Goal: Entertainment & Leisure: Browse casually

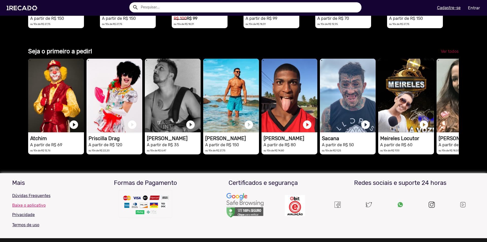
click at [447, 54] on span "Ver todos" at bounding box center [450, 51] width 18 height 5
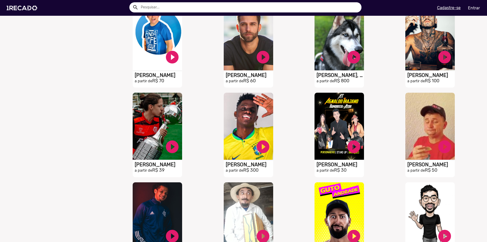
scroll to position [239, 0]
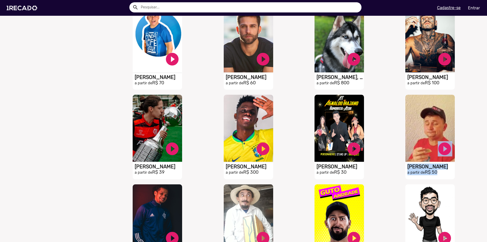
drag, startPoint x: 481, startPoint y: 157, endPoint x: 481, endPoint y: 175, distance: 17.7
click at [481, 175] on div "Ordenar por Recomendados Melhores avaliações Mais vendidos Respondem mais rápid…" at bounding box center [243, 38] width 494 height 465
click at [471, 153] on div "S1RECADO vídeos dedicados para fãs e empresas play_circle_filled [PERSON_NAME] …" at bounding box center [431, 137] width 91 height 90
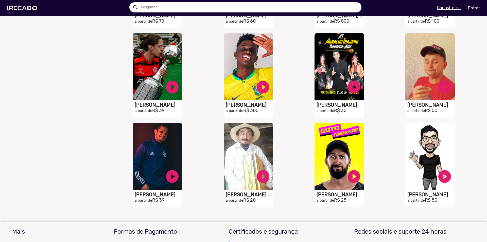
scroll to position [300, 0]
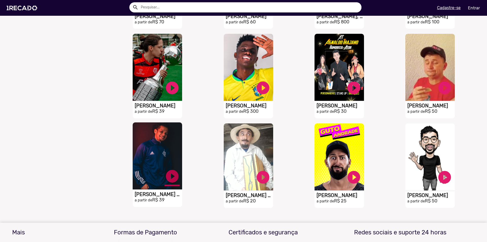
click at [168, 183] on link "play_circle_filled" at bounding box center [172, 175] width 15 height 15
click at [166, 196] on h1 "[PERSON_NAME] Da Torcida" at bounding box center [158, 194] width 47 height 6
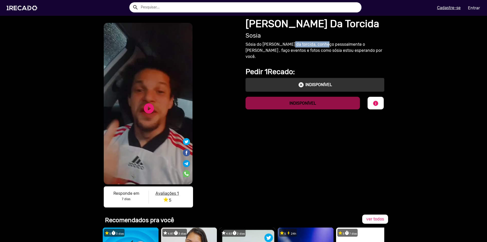
drag, startPoint x: 283, startPoint y: 43, endPoint x: 324, endPoint y: 45, distance: 40.9
click at [324, 45] on p "Sósia do [PERSON_NAME] da torcida, conheço pessoalmente o [PERSON_NAME] , faço …" at bounding box center [314, 50] width 139 height 18
click at [325, 45] on p "Sósia do [PERSON_NAME] da torcida, conheço pessoalmente o [PERSON_NAME] , faço …" at bounding box center [314, 50] width 139 height 18
click at [25, 4] on img at bounding box center [23, 8] width 38 height 22
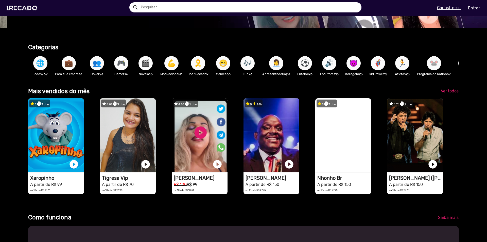
scroll to position [0, 483]
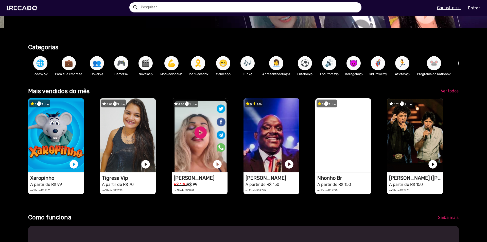
click at [435, 65] on span "🐭" at bounding box center [434, 63] width 9 height 14
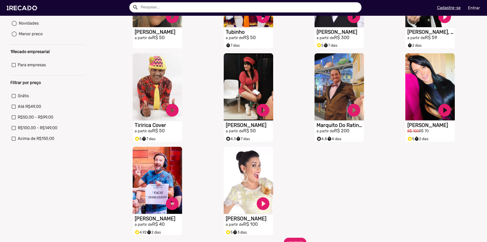
scroll to position [96, 0]
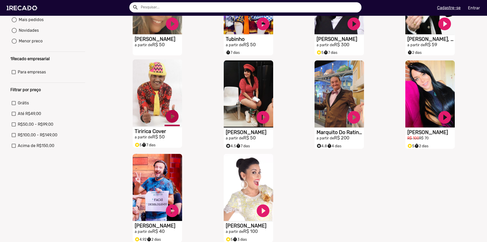
click at [175, 118] on link "play_circle_filled" at bounding box center [172, 116] width 15 height 15
drag, startPoint x: 148, startPoint y: 133, endPoint x: 104, endPoint y: 132, distance: 43.9
click at [104, 132] on div "Ordenar por Recomendados Melhores avaliações Mais vendidos Respondem mais rápid…" at bounding box center [243, 162] width 494 height 427
click at [157, 134] on h1 "Tiririca Cover" at bounding box center [158, 131] width 47 height 6
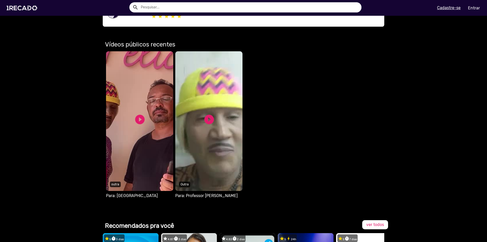
scroll to position [191, 0]
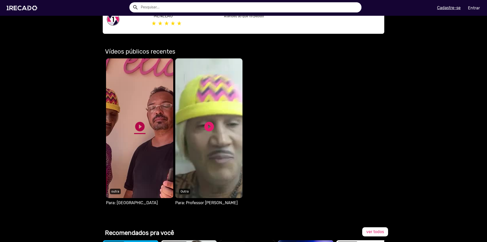
click at [139, 123] on link "play_circle_filled" at bounding box center [139, 126] width 11 height 11
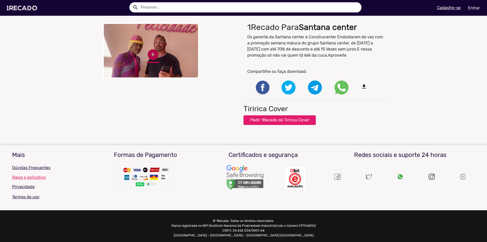
click at [149, 55] on link "play_circle_filled" at bounding box center [153, 54] width 13 height 13
click at [279, 120] on button "Pedir 1Recado de Tiririca Cover" at bounding box center [279, 120] width 72 height 10
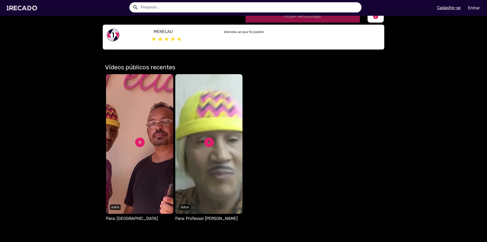
scroll to position [169, 0]
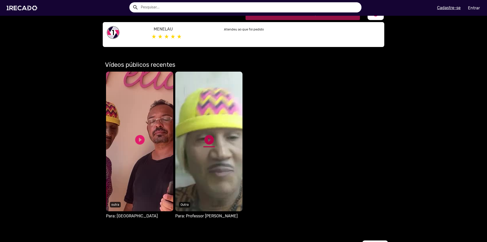
click at [204, 140] on link "play_circle_filled" at bounding box center [208, 139] width 11 height 11
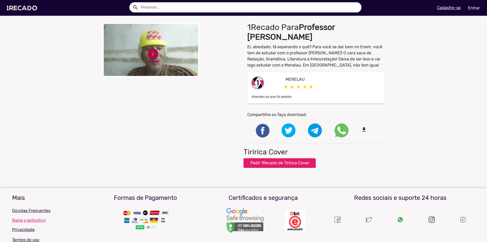
click at [148, 52] on link "play_circle_filled" at bounding box center [153, 53] width 13 height 13
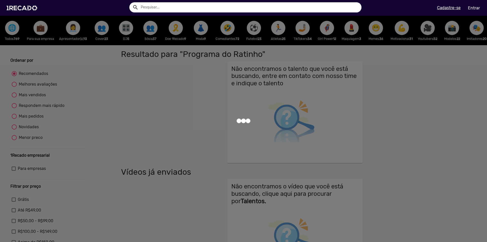
drag, startPoint x: 206, startPoint y: 47, endPoint x: 216, endPoint y: 47, distance: 10.1
click at [216, 47] on div at bounding box center [243, 121] width 487 height 242
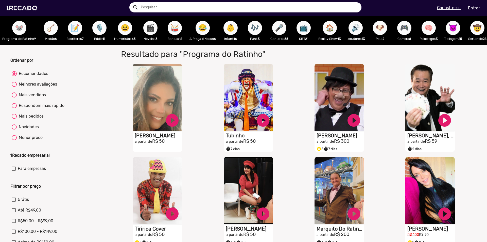
scroll to position [0, 552]
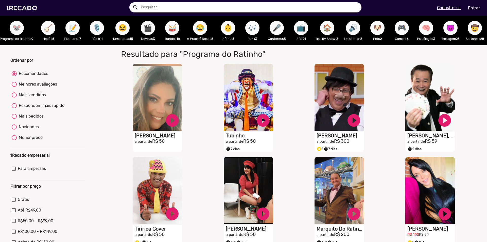
click at [446, 33] on span "😈" at bounding box center [450, 28] width 9 height 14
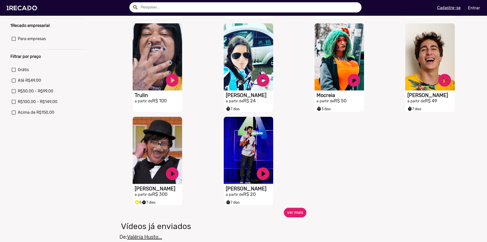
scroll to position [116, 0]
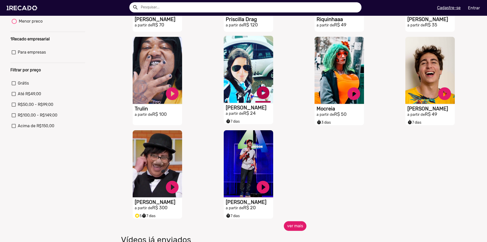
click at [263, 97] on link "play_circle_filled" at bounding box center [262, 92] width 15 height 15
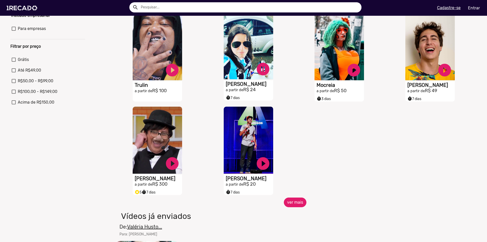
click at [292, 207] on button "ver mais" at bounding box center [295, 202] width 23 height 10
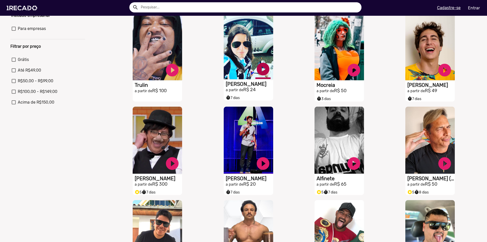
click at [262, 72] on link "play_circle_filled" at bounding box center [262, 68] width 15 height 15
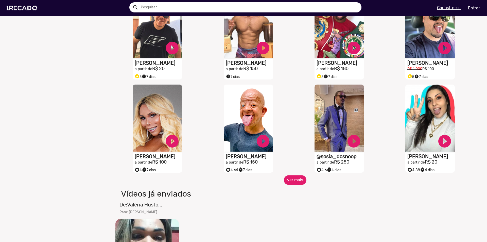
scroll to position [356, 0]
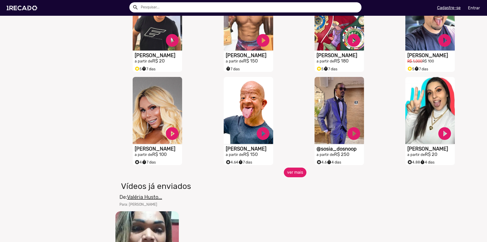
click at [291, 176] on button "ver mais" at bounding box center [295, 172] width 23 height 10
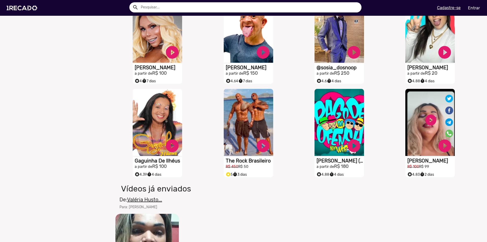
scroll to position [451, 0]
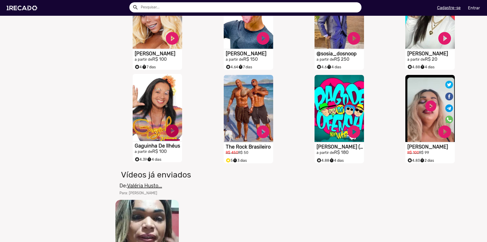
click at [170, 135] on link "play_circle_filled" at bounding box center [172, 130] width 15 height 15
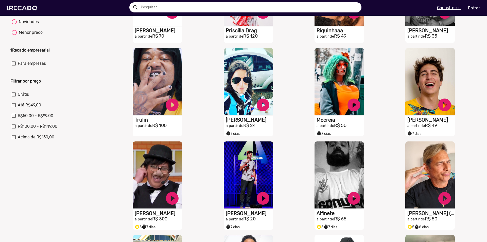
scroll to position [111, 0]
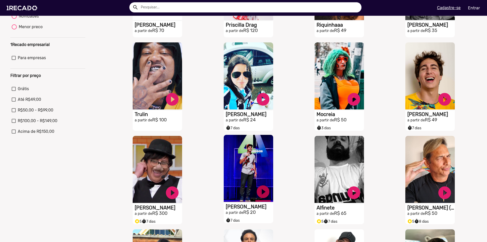
click at [264, 197] on link "play_circle_filled" at bounding box center [262, 191] width 15 height 15
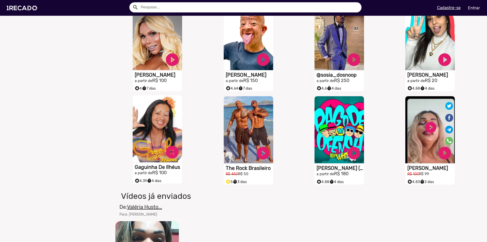
scroll to position [441, 0]
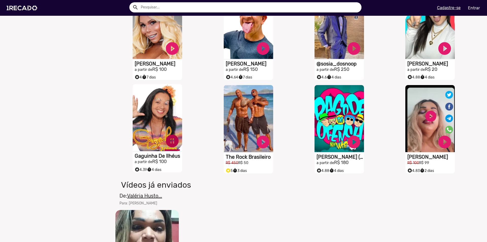
click at [168, 147] on link "pause_circle" at bounding box center [172, 140] width 15 height 15
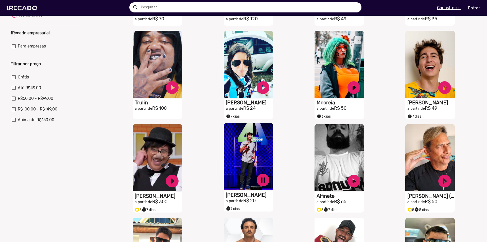
scroll to position [114, 0]
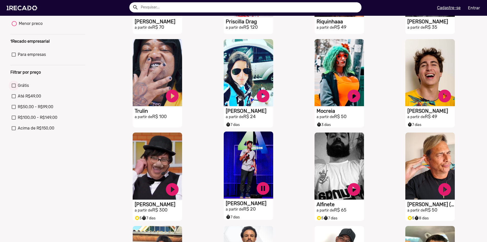
click at [15, 87] on div at bounding box center [14, 85] width 4 height 4
click at [14, 88] on input "Grátis" at bounding box center [13, 87] width 0 height 0
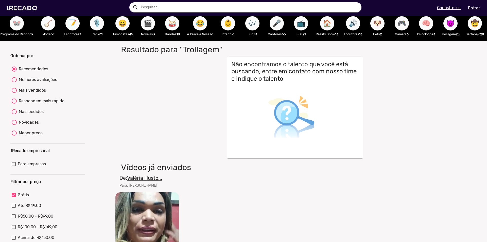
scroll to position [0, 0]
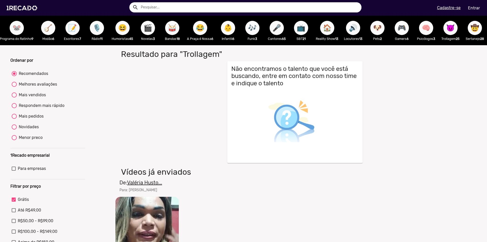
click at [169, 32] on span "🥁" at bounding box center [172, 28] width 9 height 14
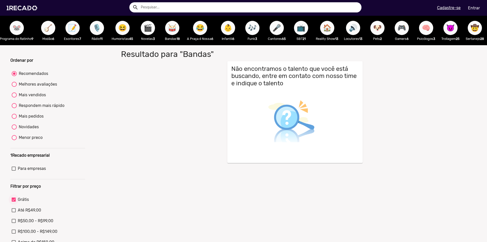
click at [14, 201] on div at bounding box center [14, 199] width 4 height 4
click at [14, 202] on input "Grátis" at bounding box center [13, 201] width 0 height 0
checkbox input "false"
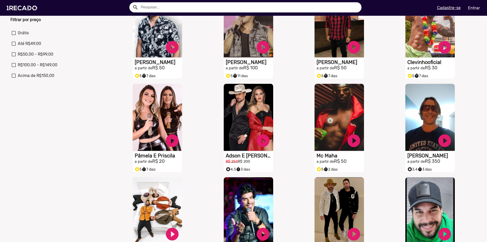
scroll to position [163, 0]
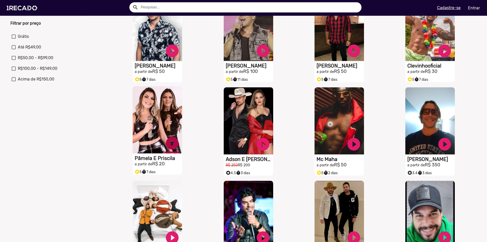
click at [174, 149] on link "play_circle_filled" at bounding box center [172, 142] width 15 height 15
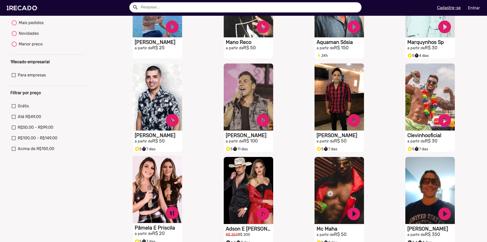
scroll to position [104, 0]
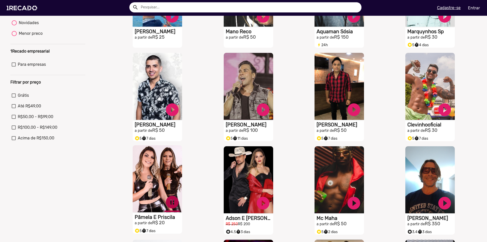
click at [172, 206] on link "pause_circle" at bounding box center [172, 201] width 15 height 15
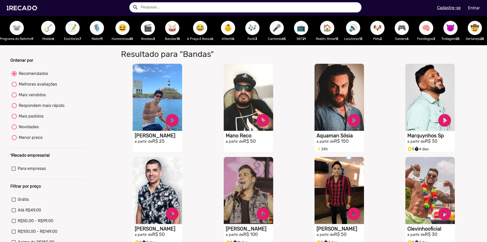
scroll to position [0, 552]
click at [196, 30] on span "😂" at bounding box center [200, 28] width 9 height 14
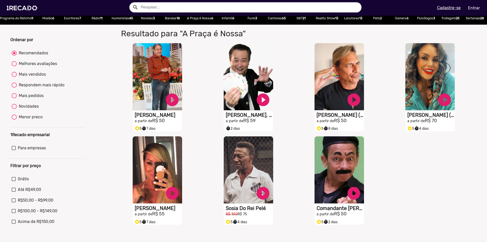
scroll to position [24, 0]
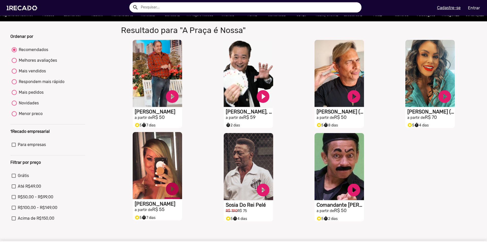
click at [173, 192] on link "play_circle_filled" at bounding box center [172, 188] width 15 height 15
click at [174, 194] on link "pause_circle" at bounding box center [172, 188] width 15 height 15
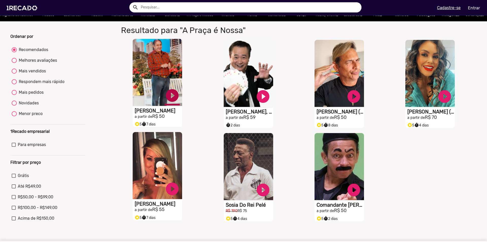
click at [171, 99] on link "play_circle_filled" at bounding box center [172, 95] width 15 height 15
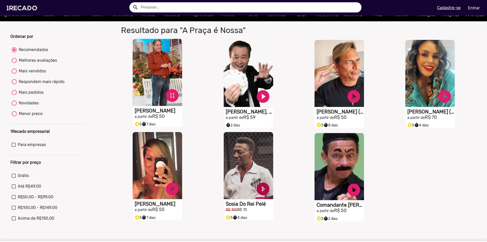
click at [261, 191] on link "play_circle_filled" at bounding box center [262, 188] width 15 height 15
click at [172, 97] on link "pause_circle" at bounding box center [172, 95] width 15 height 15
click at [265, 192] on link "pause_circle" at bounding box center [262, 188] width 15 height 15
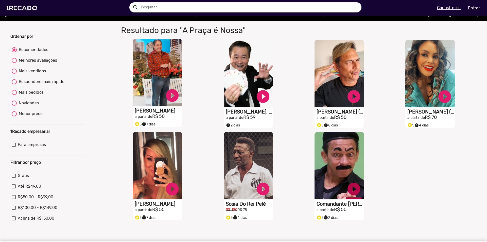
click at [347, 193] on link "play_circle_filled" at bounding box center [353, 188] width 15 height 15
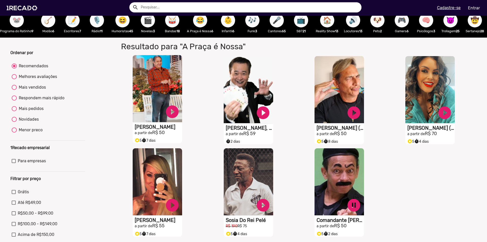
scroll to position [0, 0]
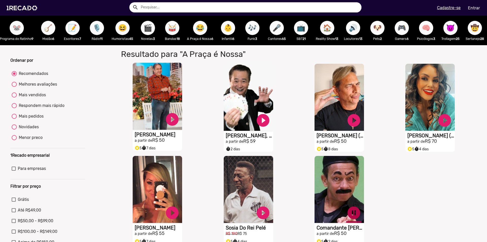
click at [357, 215] on link "pause_circle" at bounding box center [353, 212] width 15 height 15
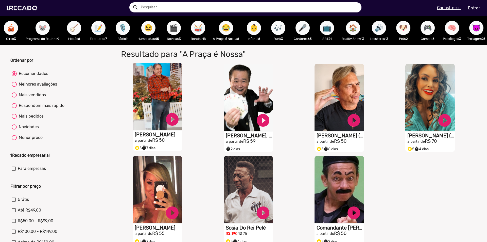
scroll to position [0, 511]
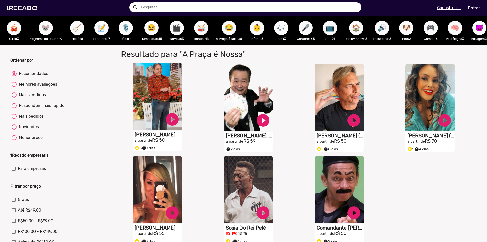
click at [286, 35] on span "🎶" at bounding box center [281, 28] width 9 height 14
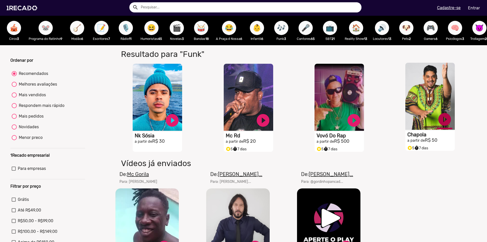
click at [441, 123] on link "play_circle_filled" at bounding box center [444, 119] width 15 height 15
click at [443, 124] on link "pause_circle" at bounding box center [444, 119] width 15 height 15
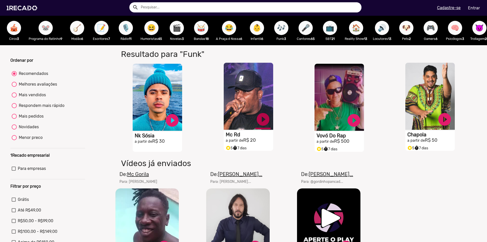
click at [261, 124] on link "play_circle_filled" at bounding box center [262, 119] width 15 height 15
click at [262, 123] on link "pause_circle" at bounding box center [262, 119] width 15 height 15
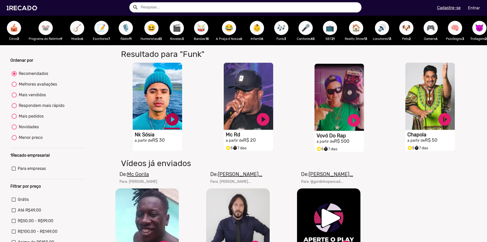
click at [171, 122] on link "play_circle_filled" at bounding box center [172, 119] width 15 height 15
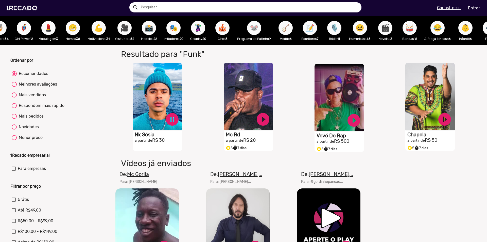
scroll to position [0, 300]
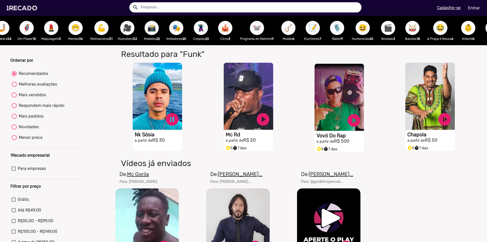
click at [203, 31] on span "🦹🏼‍♀️" at bounding box center [201, 28] width 9 height 14
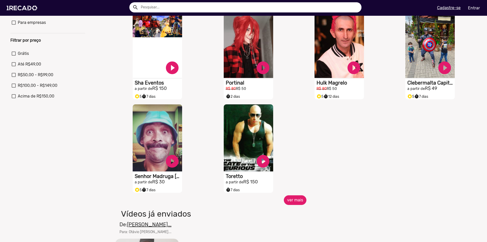
scroll to position [157, 0]
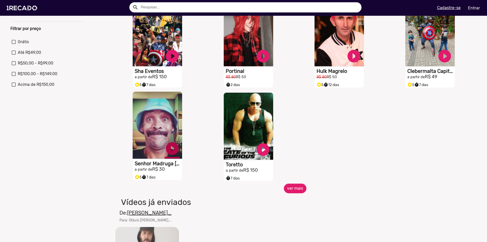
click at [172, 153] on link "play_circle_filled" at bounding box center [172, 148] width 15 height 15
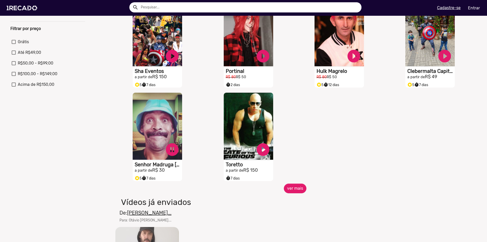
drag, startPoint x: 156, startPoint y: 166, endPoint x: 108, endPoint y: 168, distance: 49.0
click at [108, 168] on div "Ordenar por Recomendados Melhores avaliações Mais vendidos Respondem mais rápid…" at bounding box center [243, 101] width 494 height 427
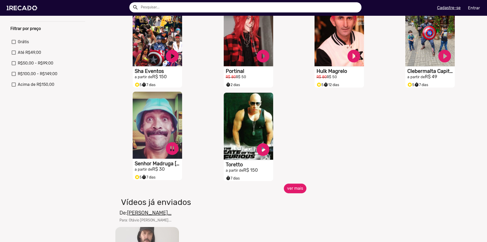
click at [154, 166] on h1 "Senhor Madruga [GEOGRAPHIC_DATA]" at bounding box center [158, 163] width 47 height 6
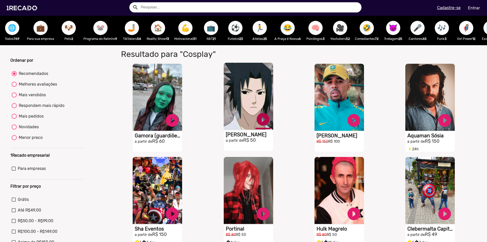
click at [259, 122] on link "play_circle_filled" at bounding box center [262, 119] width 15 height 15
click at [262, 123] on link "pause_circle" at bounding box center [262, 119] width 15 height 15
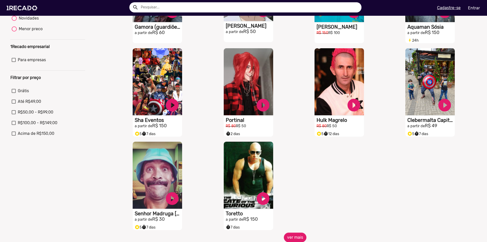
scroll to position [105, 0]
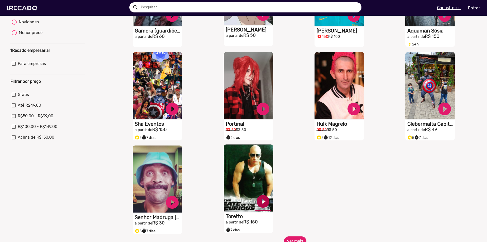
click at [262, 203] on link "play_circle_filled" at bounding box center [262, 200] width 15 height 15
drag, startPoint x: 261, startPoint y: 205, endPoint x: 270, endPoint y: 202, distance: 8.7
click at [261, 205] on link "pause_circle" at bounding box center [262, 200] width 15 height 15
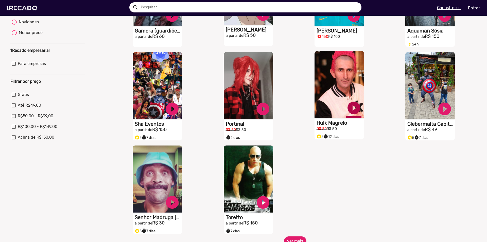
click at [354, 110] on link "play_circle_filled" at bounding box center [353, 107] width 15 height 15
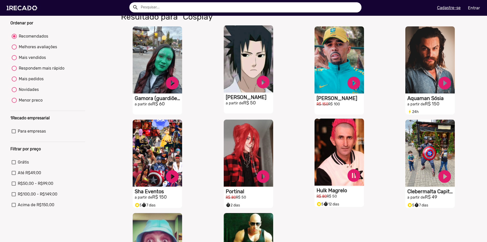
scroll to position [40, 0]
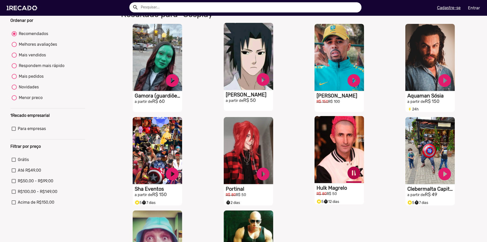
click at [350, 180] on link "pause_circle" at bounding box center [353, 172] width 15 height 15
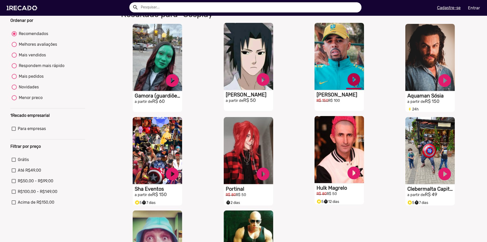
click at [353, 83] on link "play_circle_filled" at bounding box center [353, 79] width 15 height 15
click at [349, 86] on link "pause_circle" at bounding box center [353, 79] width 15 height 15
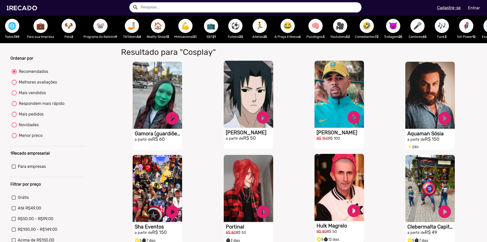
scroll to position [0, 0]
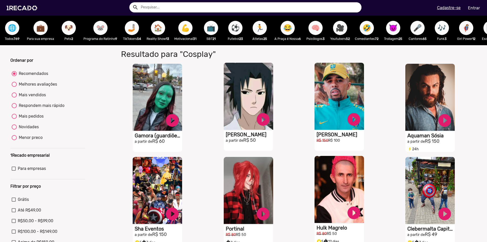
click at [157, 33] on span "🏠" at bounding box center [158, 28] width 9 height 14
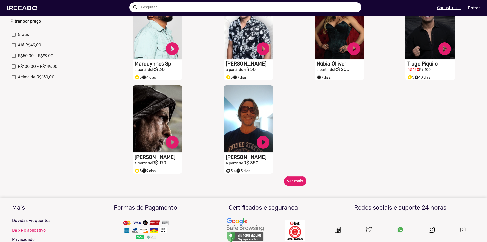
scroll to position [165, 0]
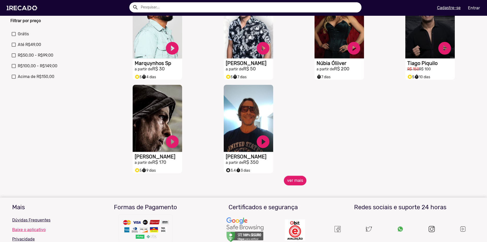
click at [294, 189] on mat-sidenav-content "🌐 Todos 769 💼 Para sua empresa 🐶 Pets 2 🐭 Programa do Ratinho 9 🤳🏼 TikTokers 54…" at bounding box center [243, 121] width 487 height 242
click at [294, 185] on button "ver mais" at bounding box center [295, 180] width 23 height 10
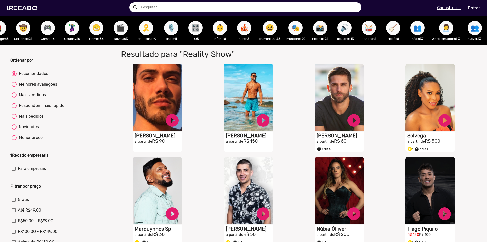
scroll to position [0, 0]
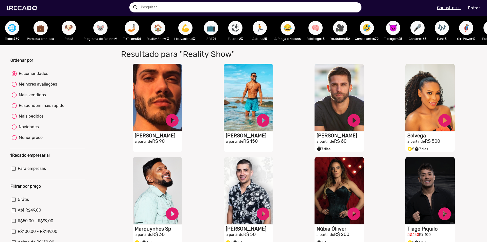
click at [11, 25] on span "🌐" at bounding box center [12, 28] width 9 height 14
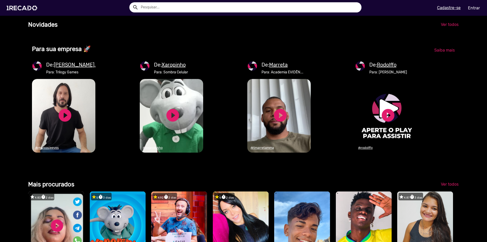
scroll to position [431, 0]
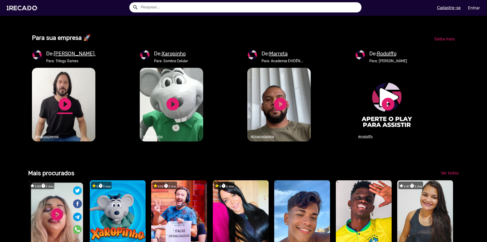
click at [64, 112] on link "play_circle_filled" at bounding box center [64, 103] width 15 height 15
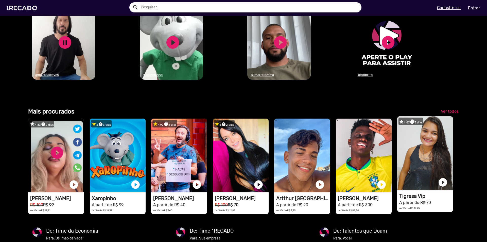
scroll to position [0, 0]
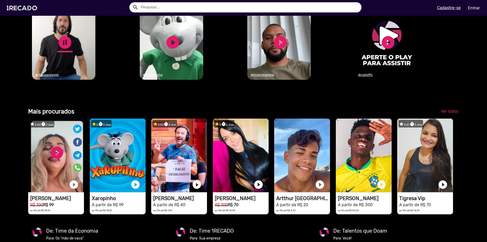
click at [63, 50] on link "pause_circle" at bounding box center [64, 42] width 15 height 15
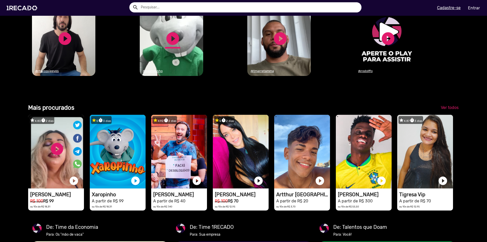
click at [168, 46] on link "play_circle_filled" at bounding box center [172, 38] width 15 height 15
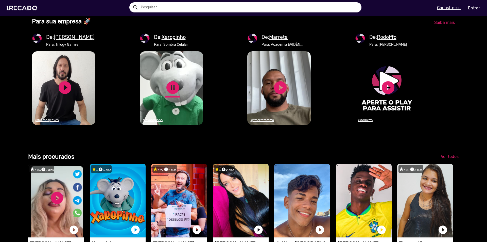
click at [169, 95] on link "pause_circle" at bounding box center [172, 87] width 15 height 15
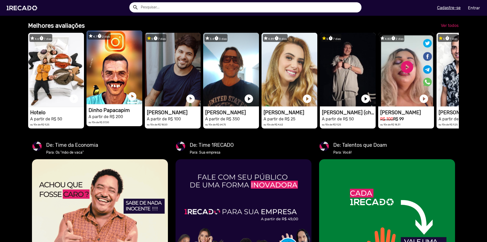
click at [133, 101] on link "play_circle_filled" at bounding box center [132, 96] width 10 height 10
click at [441, 28] on span "Ver todos" at bounding box center [450, 25] width 18 height 5
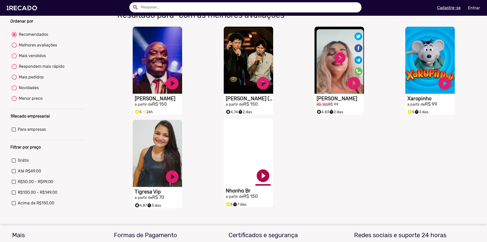
click at [261, 180] on link "play_circle_filled" at bounding box center [262, 175] width 15 height 15
click at [262, 181] on link "pause_circle" at bounding box center [262, 175] width 15 height 15
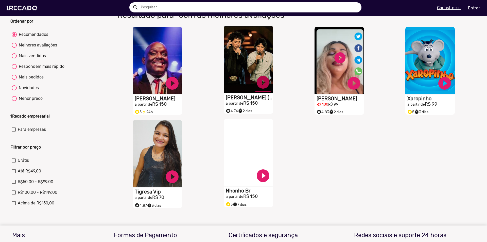
click at [265, 89] on link "play_circle_filled" at bounding box center [262, 82] width 15 height 15
click at [261, 86] on link "pause_circle" at bounding box center [262, 82] width 15 height 15
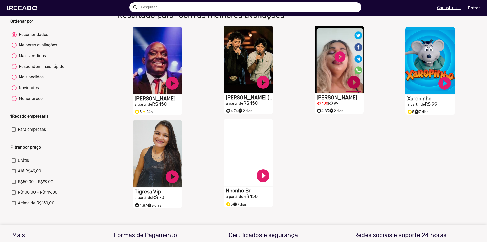
click at [349, 87] on link "play_circle_filled" at bounding box center [353, 82] width 15 height 15
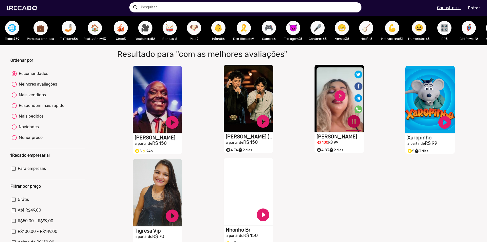
click at [349, 126] on link "pause_circle" at bounding box center [353, 121] width 15 height 15
click at [396, 31] on span "💪" at bounding box center [392, 28] width 9 height 14
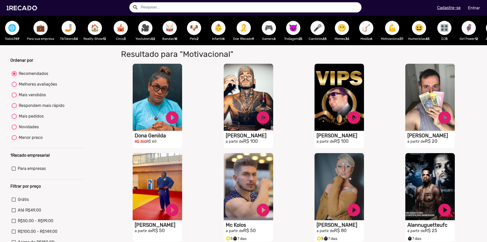
click at [221, 34] on span "👶" at bounding box center [218, 28] width 9 height 14
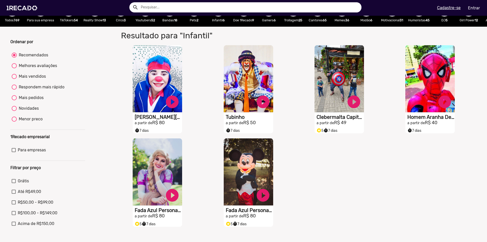
scroll to position [21, 0]
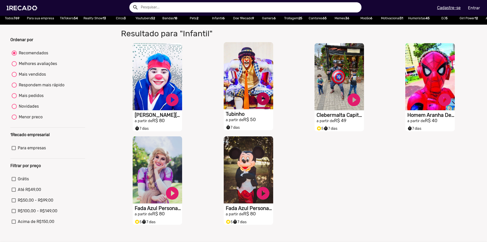
click at [262, 100] on link "play_circle_filled" at bounding box center [262, 98] width 15 height 15
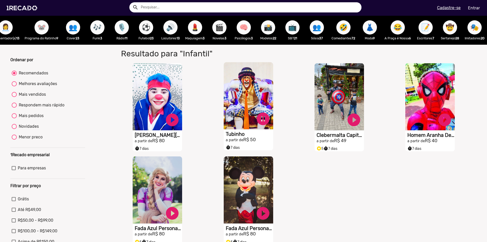
scroll to position [0, 552]
click at [216, 29] on span "🎬" at bounding box center [219, 27] width 9 height 14
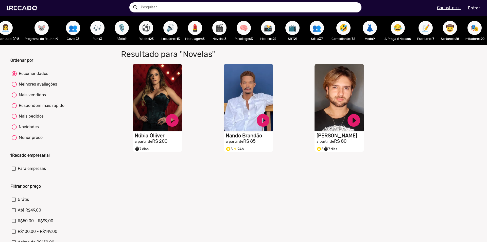
click at [339, 25] on span "🤣" at bounding box center [343, 28] width 9 height 14
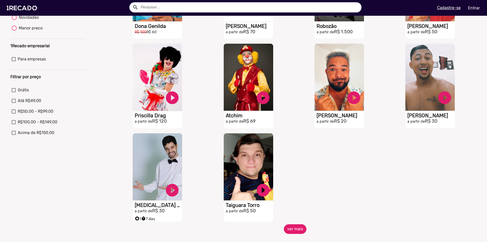
scroll to position [110, 0]
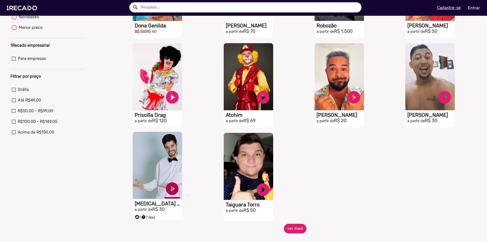
click at [172, 191] on link "play_circle_filled" at bounding box center [172, 188] width 15 height 15
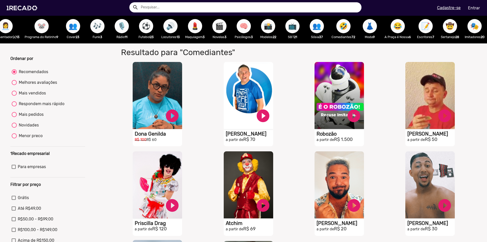
scroll to position [0, 0]
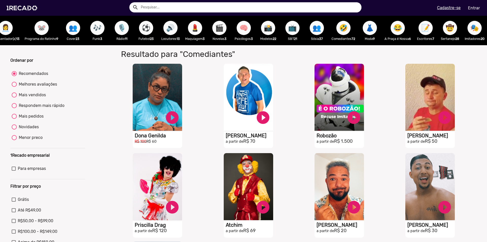
click at [470, 31] on span "🎭" at bounding box center [474, 28] width 9 height 14
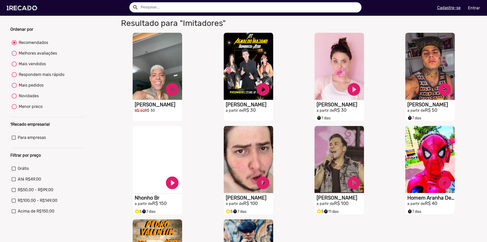
scroll to position [31, 0]
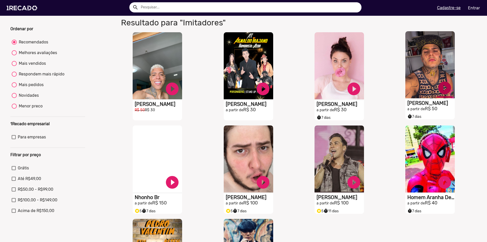
click at [440, 93] on link "play_circle_filled" at bounding box center [444, 87] width 15 height 15
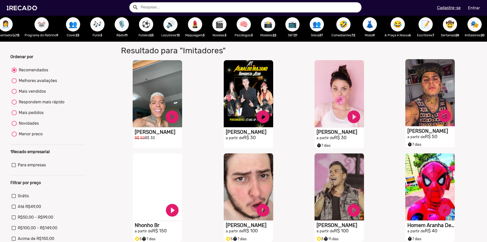
scroll to position [3, 0]
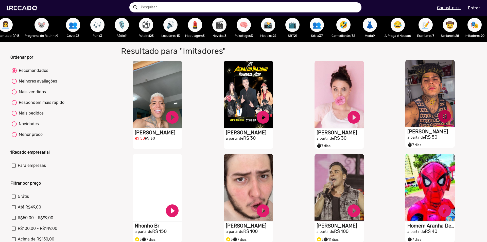
click at [443, 120] on link "pause_circle" at bounding box center [444, 116] width 15 height 15
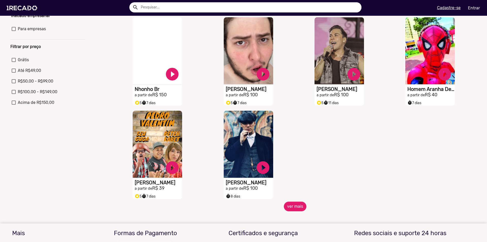
scroll to position [145, 0]
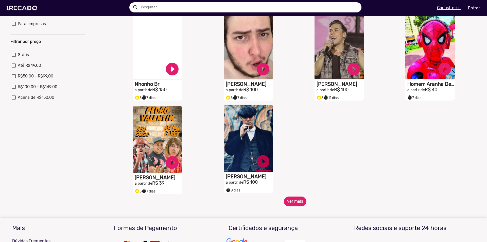
click at [258, 166] on link "play_circle_filled" at bounding box center [262, 161] width 15 height 15
click at [294, 206] on button "ver mais" at bounding box center [295, 201] width 23 height 10
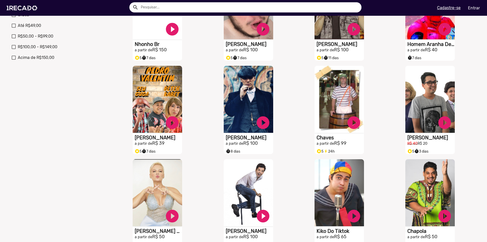
scroll to position [187, 0]
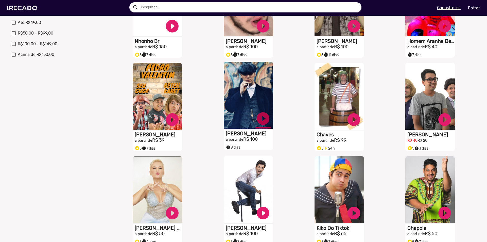
click at [259, 124] on link "play_circle_filled" at bounding box center [262, 118] width 15 height 15
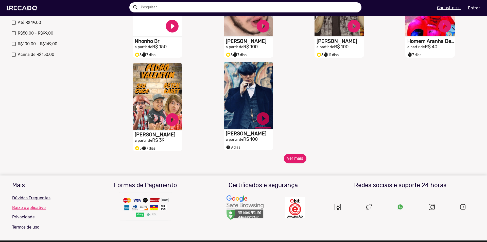
click at [263, 124] on link "play_circle_filled" at bounding box center [262, 118] width 15 height 15
click at [286, 162] on button "ver mais" at bounding box center [295, 158] width 23 height 10
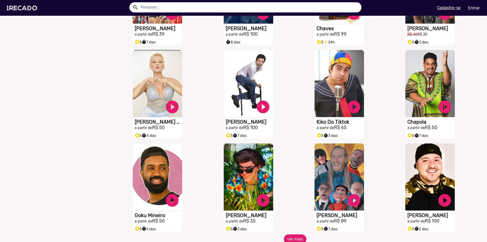
scroll to position [305, 0]
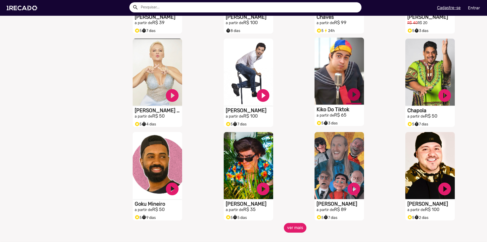
click at [354, 100] on link "play_circle_filled" at bounding box center [353, 94] width 15 height 15
click at [171, 97] on link "play_circle_filled" at bounding box center [172, 94] width 15 height 15
click at [353, 98] on link "pause_circle" at bounding box center [353, 94] width 15 height 15
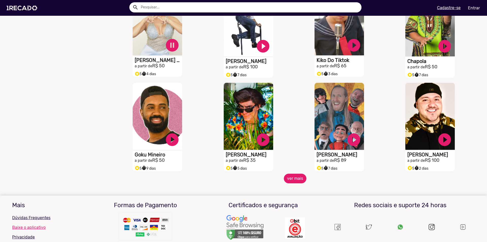
click at [291, 183] on button "ver mais" at bounding box center [295, 178] width 23 height 10
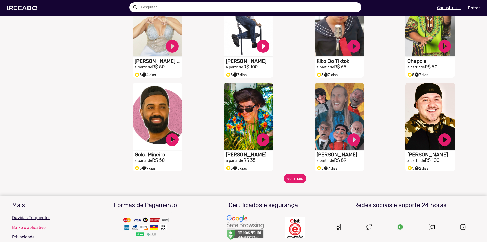
click at [293, 181] on button "ver mais" at bounding box center [295, 178] width 23 height 10
click at [350, 140] on link "play_circle_filled" at bounding box center [353, 138] width 15 height 15
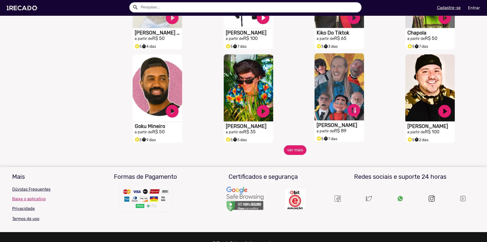
scroll to position [385, 0]
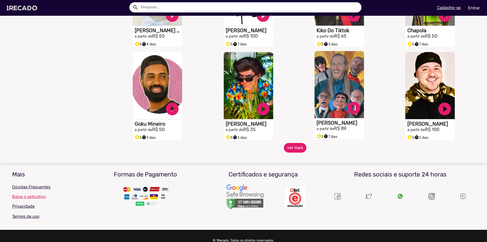
click at [293, 152] on button "ver mais" at bounding box center [295, 148] width 23 height 10
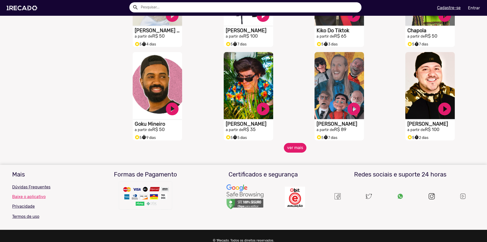
click at [296, 148] on button "ver mais" at bounding box center [295, 148] width 23 height 10
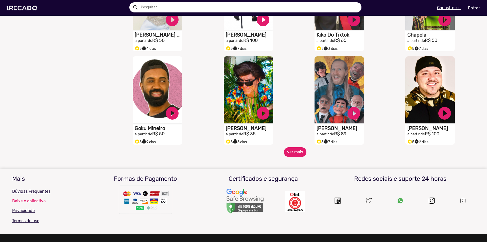
scroll to position [377, 0]
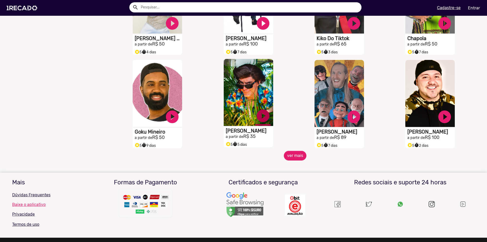
click at [258, 121] on link "play_circle_filled" at bounding box center [262, 115] width 15 height 15
click at [256, 119] on link "pause_circle" at bounding box center [262, 115] width 15 height 15
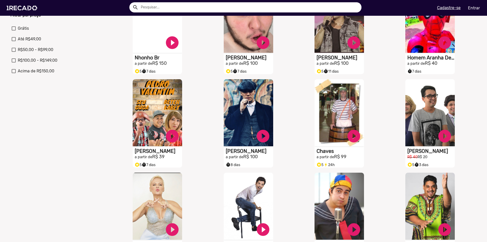
scroll to position [52, 0]
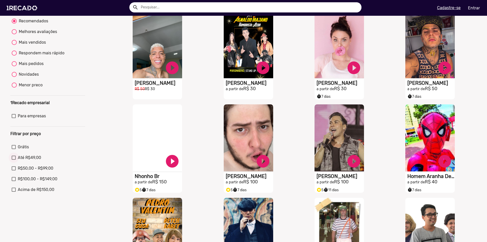
click at [13, 159] on div at bounding box center [14, 157] width 4 height 4
click at [13, 160] on input "Até R$49,00" at bounding box center [13, 159] width 0 height 0
checkbox input "true"
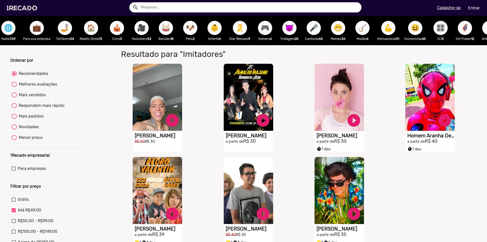
scroll to position [0, 0]
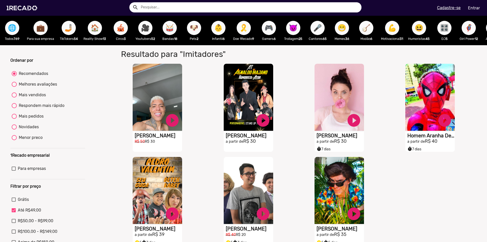
click at [140, 27] on button "🎥" at bounding box center [145, 28] width 14 height 14
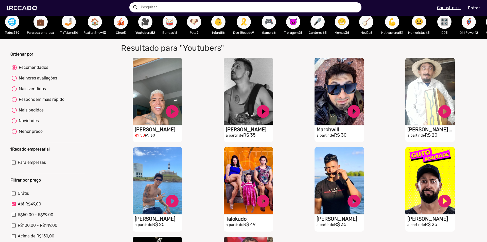
scroll to position [25, 0]
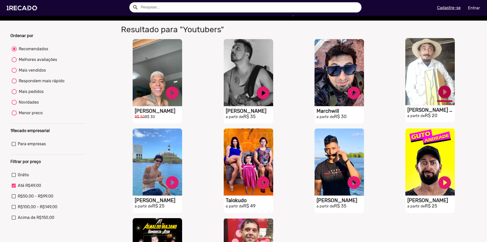
click at [443, 97] on link "play_circle_filled" at bounding box center [444, 91] width 15 height 15
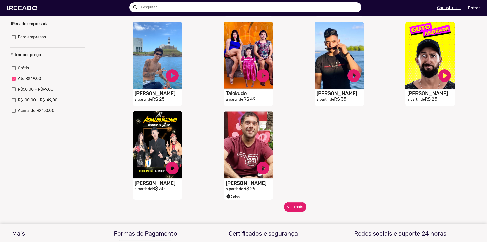
scroll to position [132, 0]
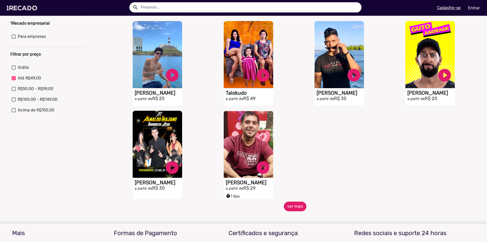
click at [294, 211] on button "ver mais" at bounding box center [295, 206] width 23 height 10
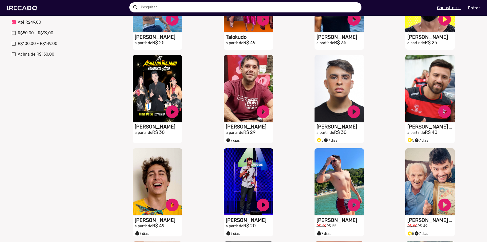
scroll to position [197, 0]
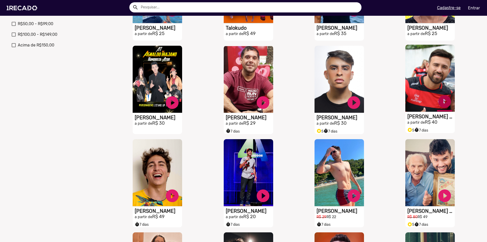
click at [442, 109] on link "play_circle_filled" at bounding box center [444, 101] width 15 height 15
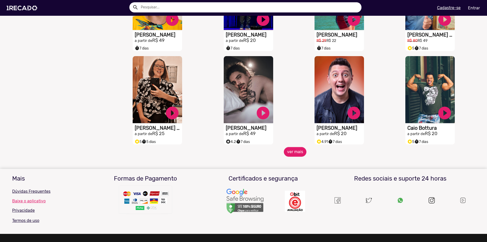
scroll to position [376, 0]
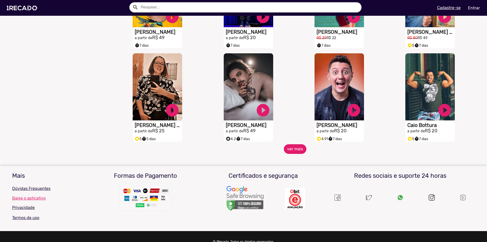
click at [288, 150] on button "ver mais" at bounding box center [295, 149] width 23 height 10
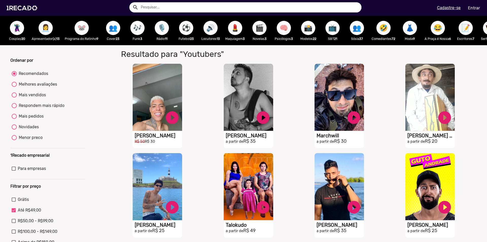
scroll to position [0, 552]
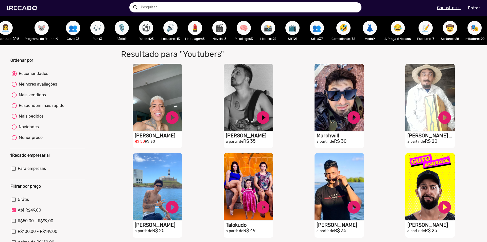
click at [264, 29] on span "📸" at bounding box center [268, 28] width 9 height 14
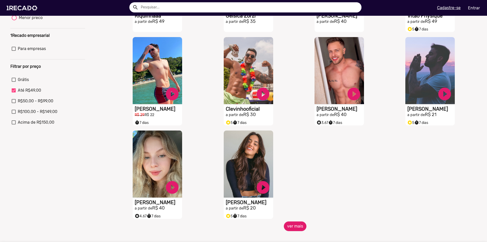
scroll to position [133, 0]
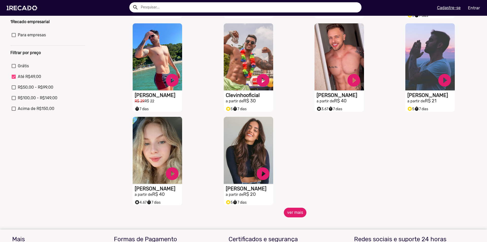
click at [294, 213] on button "ver mais" at bounding box center [295, 212] width 23 height 10
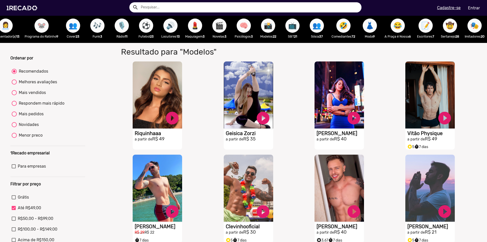
scroll to position [0, 0]
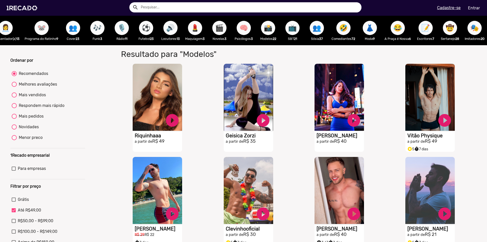
click at [365, 29] on span "👗" at bounding box center [369, 28] width 9 height 14
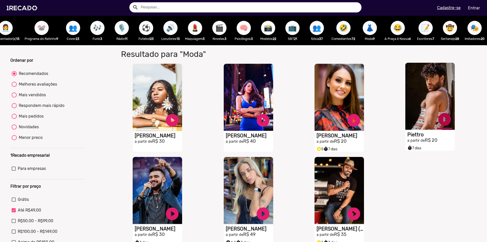
click at [442, 119] on link "play_circle_filled" at bounding box center [444, 119] width 15 height 15
click at [442, 121] on link "pause_circle" at bounding box center [444, 119] width 15 height 15
